Goal: Transaction & Acquisition: Subscribe to service/newsletter

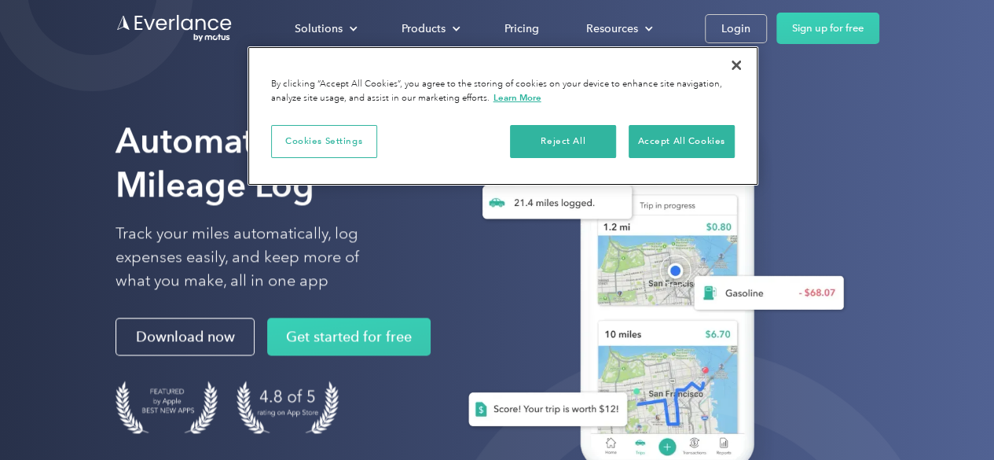
scroll to position [30, 0]
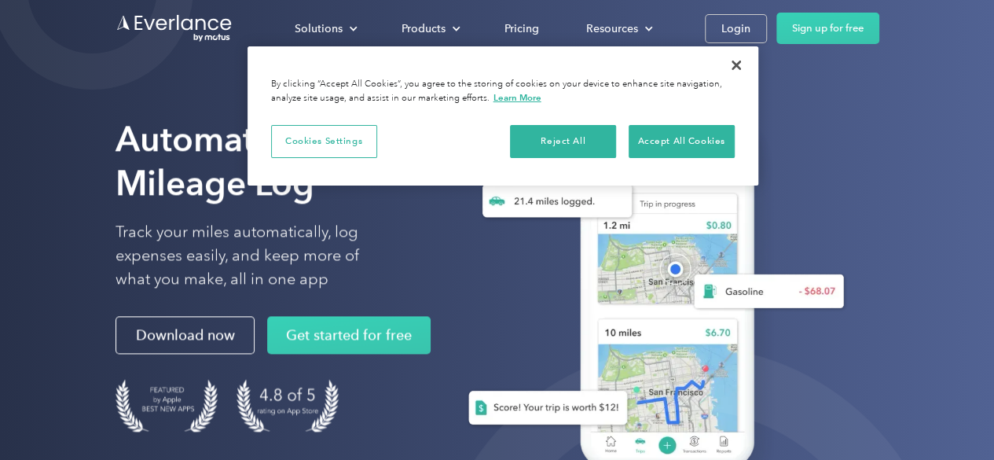
click at [429, 353] on div "Automate Your Mileage Log Track your miles automatically, log expenses easily, …" at bounding box center [498, 303] width 764 height 465
click at [649, 143] on button "Accept All Cookies" at bounding box center [682, 141] width 106 height 33
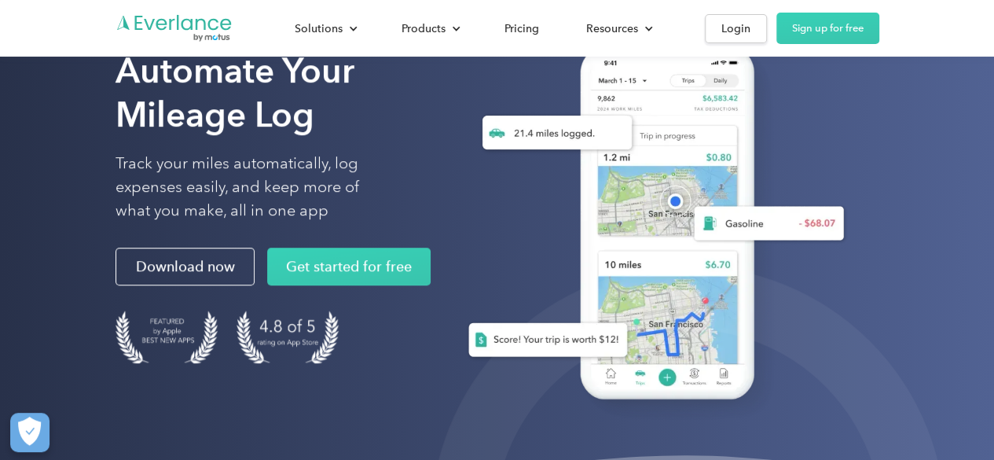
scroll to position [0, 0]
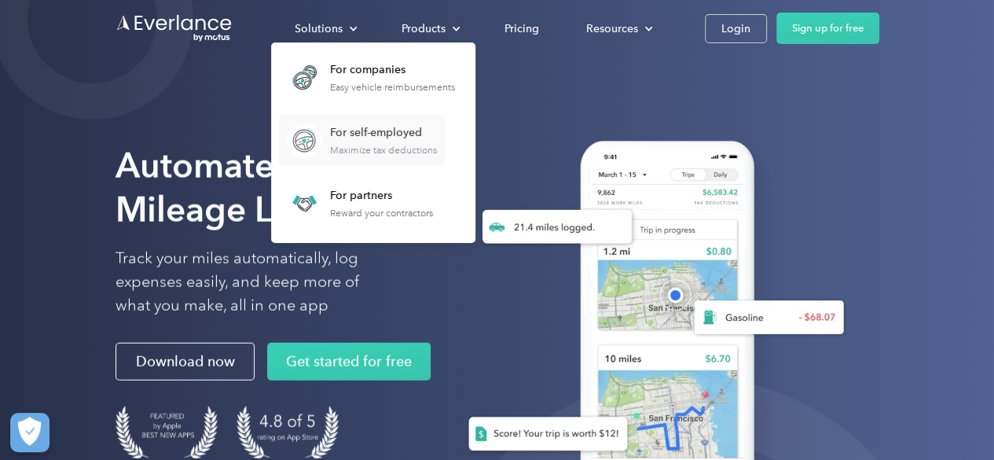
click at [350, 132] on div "For self-employed" at bounding box center [383, 133] width 107 height 16
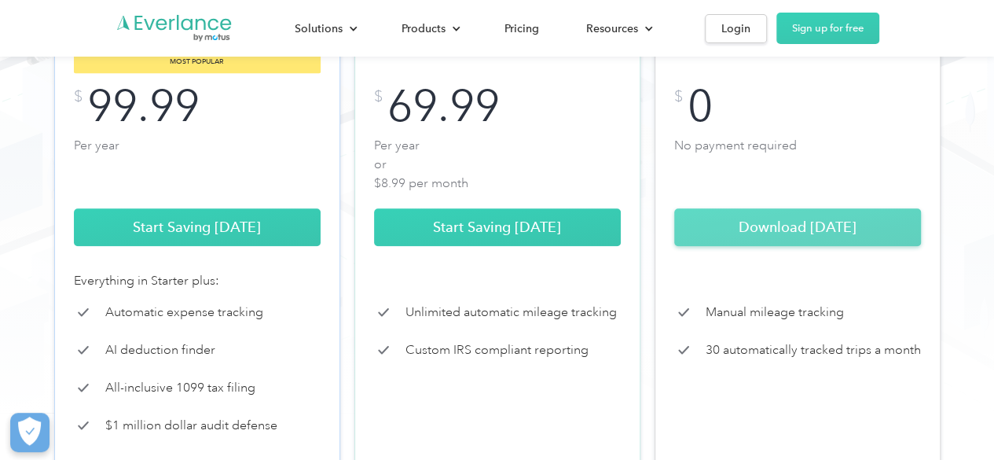
scroll to position [319, 0]
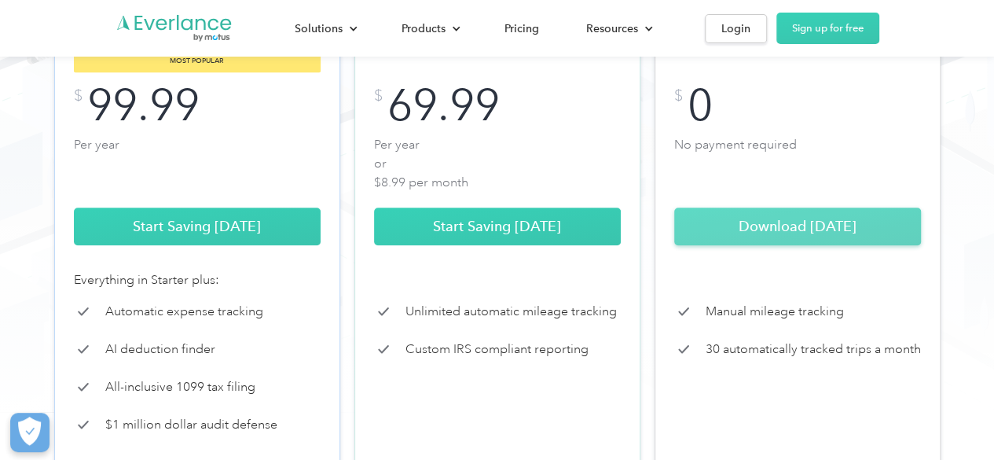
click at [764, 233] on link "Download Today" at bounding box center [797, 227] width 247 height 38
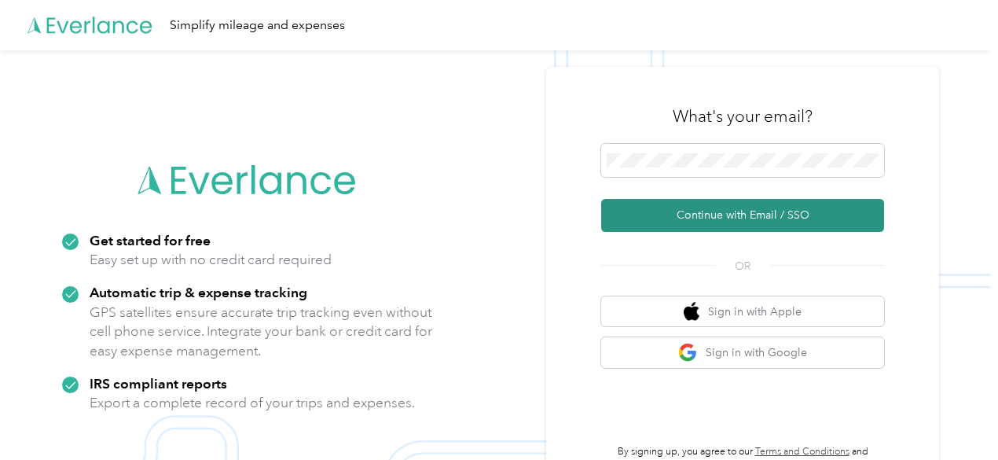
click at [748, 213] on button "Continue with Email / SSO" at bounding box center [742, 215] width 283 height 33
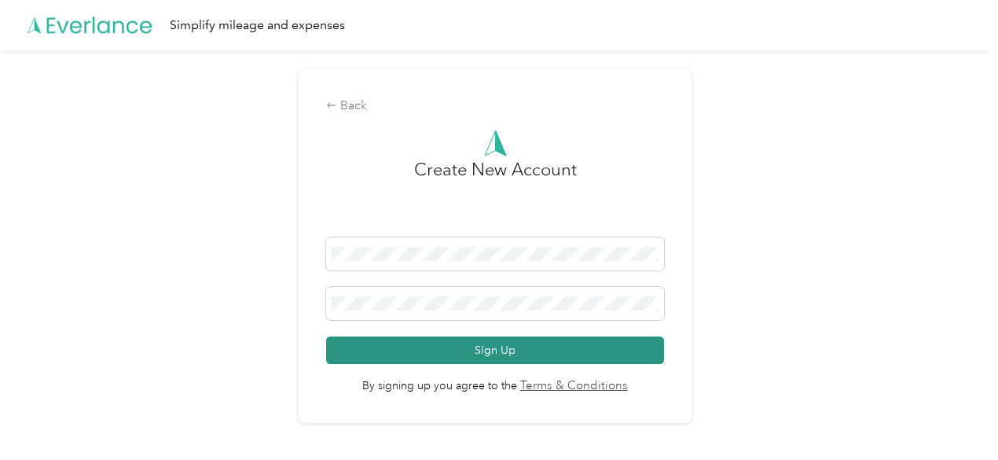
click at [492, 347] on button "Sign Up" at bounding box center [495, 350] width 338 height 28
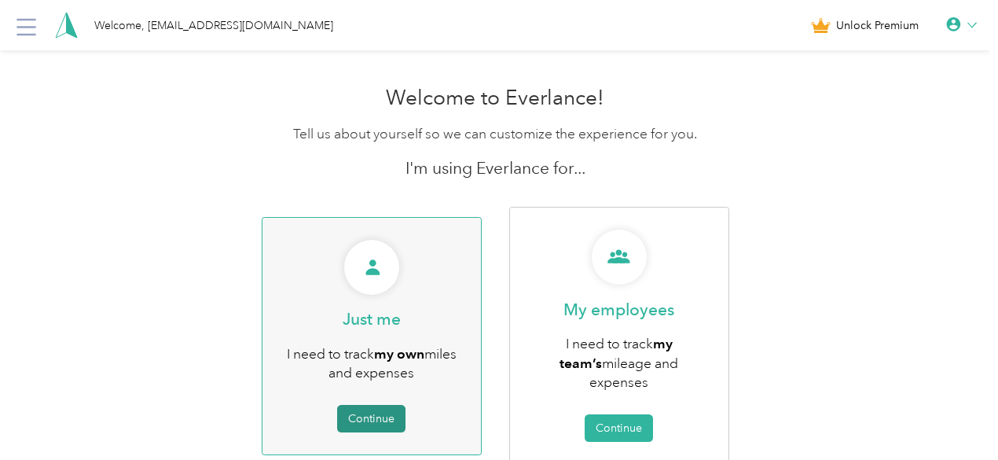
click at [384, 405] on button "Continue" at bounding box center [371, 419] width 68 height 28
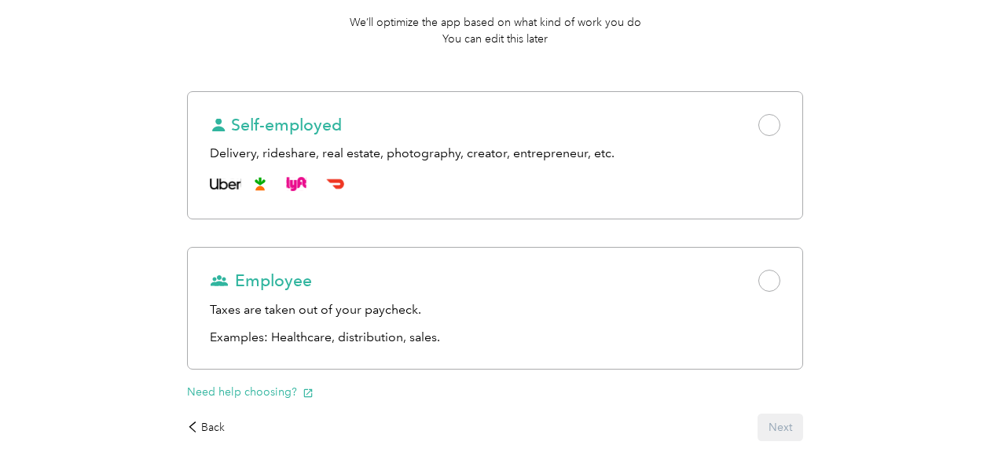
scroll to position [177, 0]
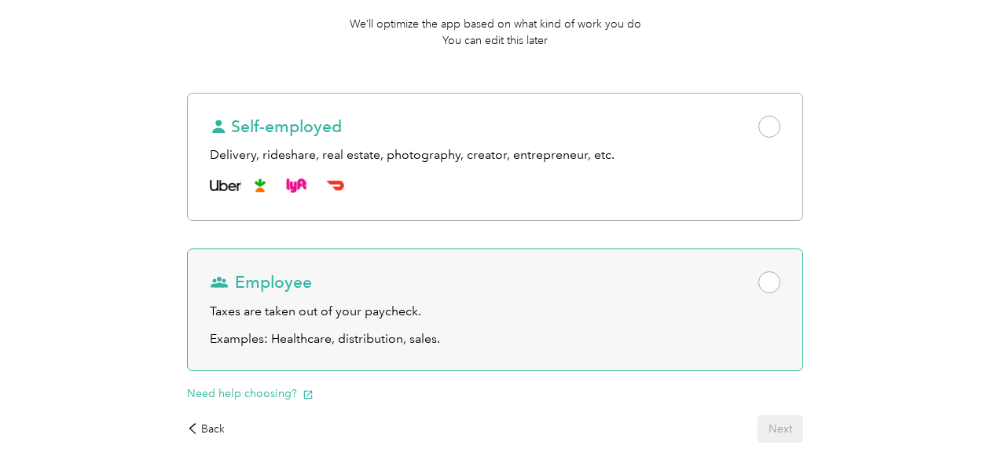
click at [312, 293] on span "Employee" at bounding box center [261, 282] width 102 height 22
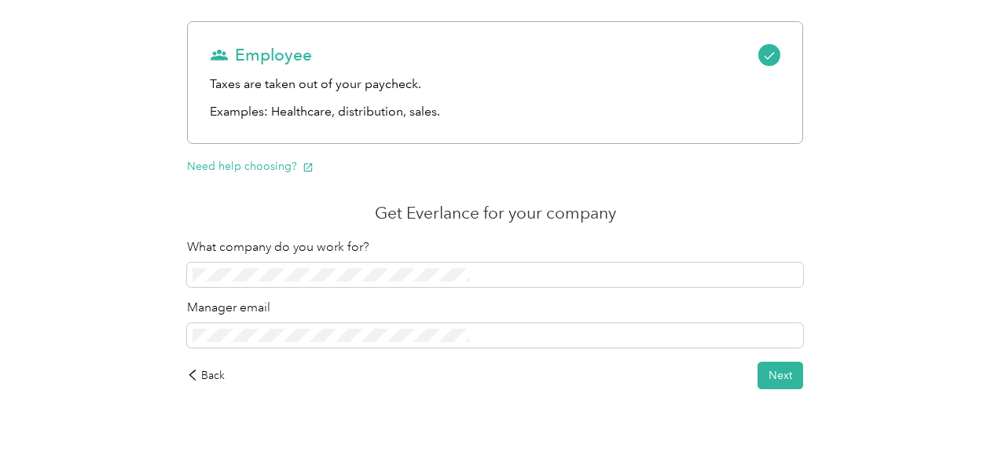
scroll to position [405, 0]
click at [314, 174] on button "Need help choosing?" at bounding box center [250, 165] width 127 height 17
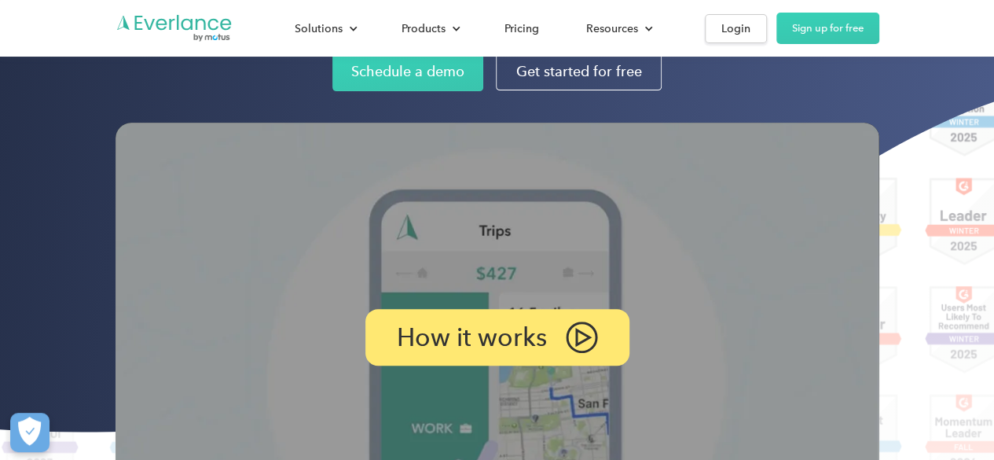
scroll to position [200, 0]
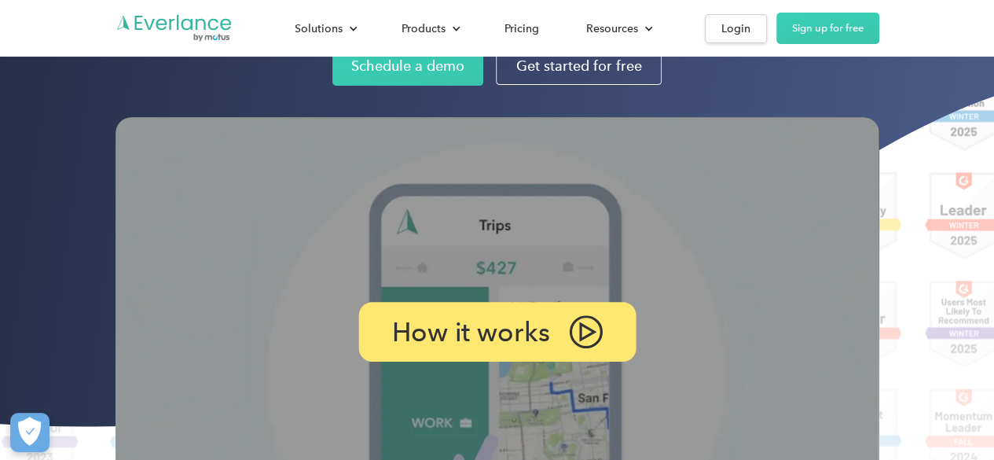
click at [556, 325] on div "How it works" at bounding box center [496, 333] width 277 height 60
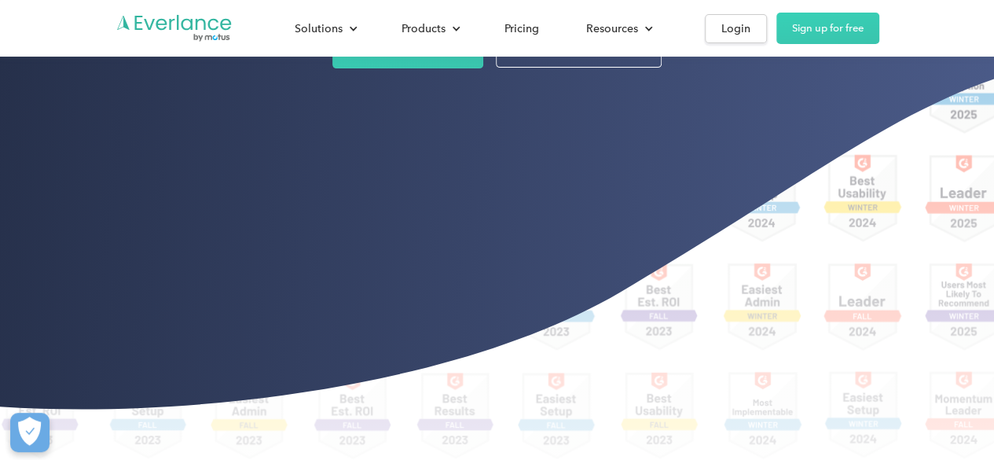
scroll to position [216, 0]
